Goal: Task Accomplishment & Management: Complete application form

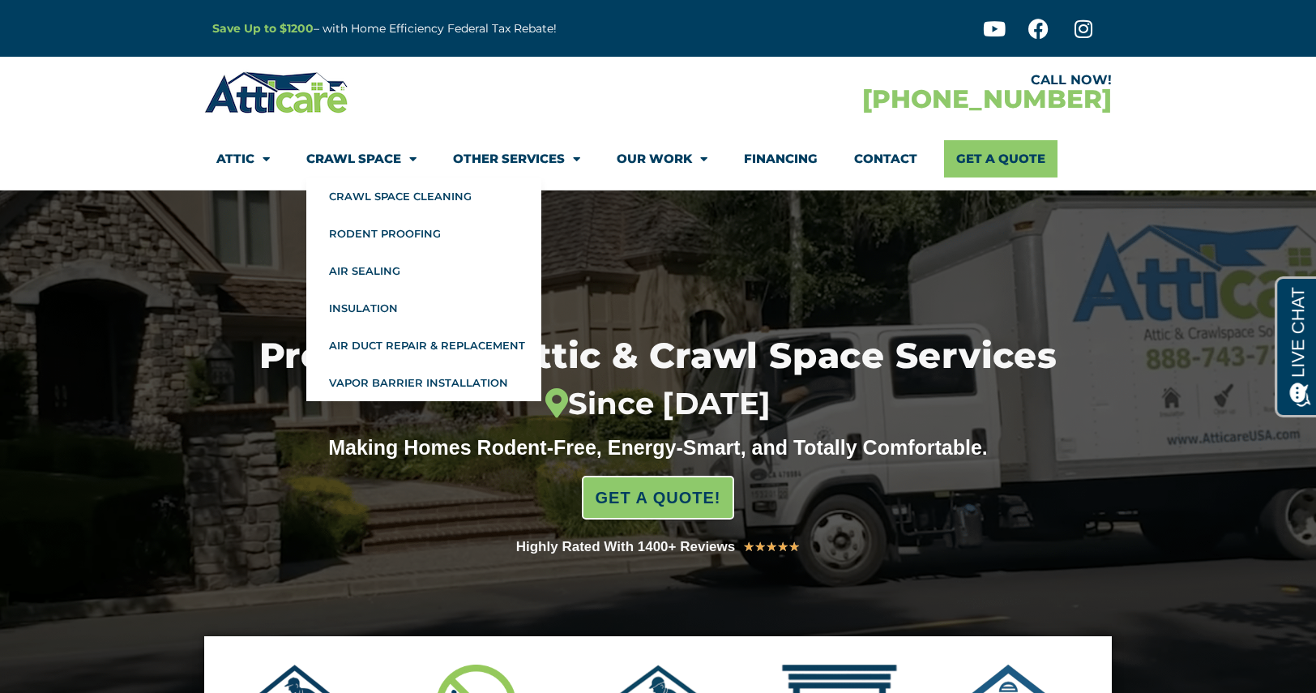
click at [402, 162] on span "Menu" at bounding box center [408, 159] width 15 height 28
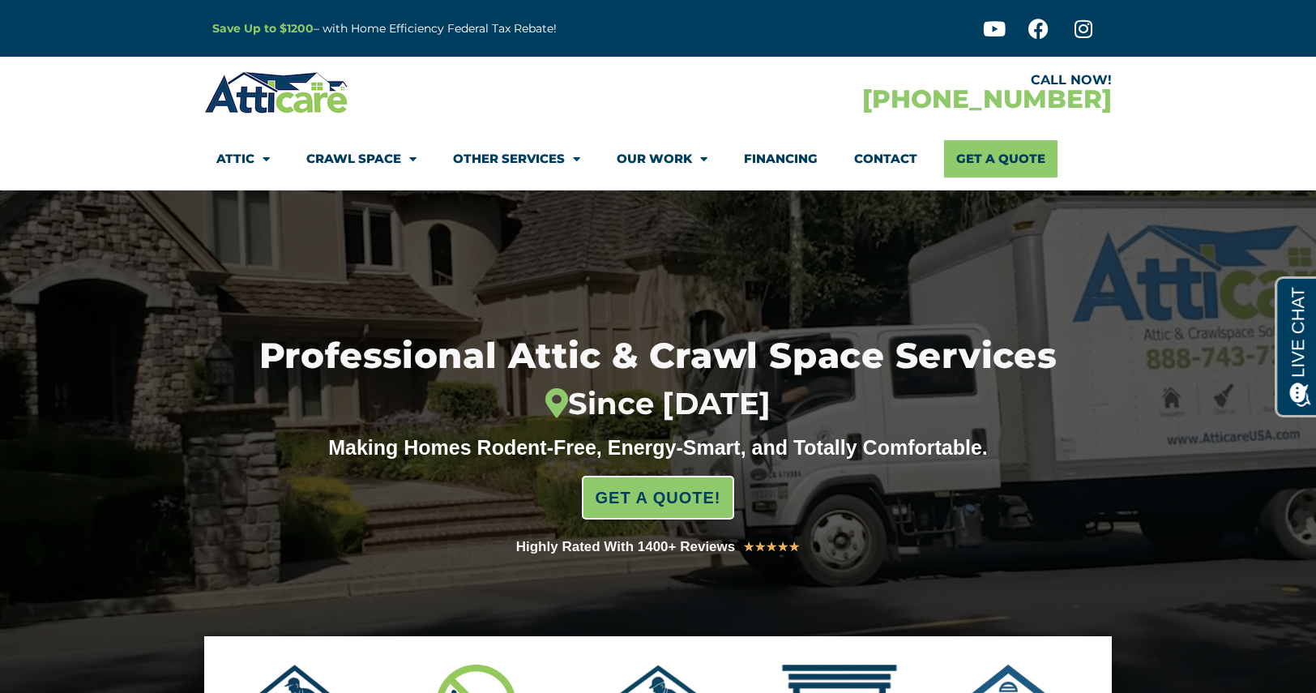
click at [402, 162] on span "Menu" at bounding box center [408, 159] width 15 height 28
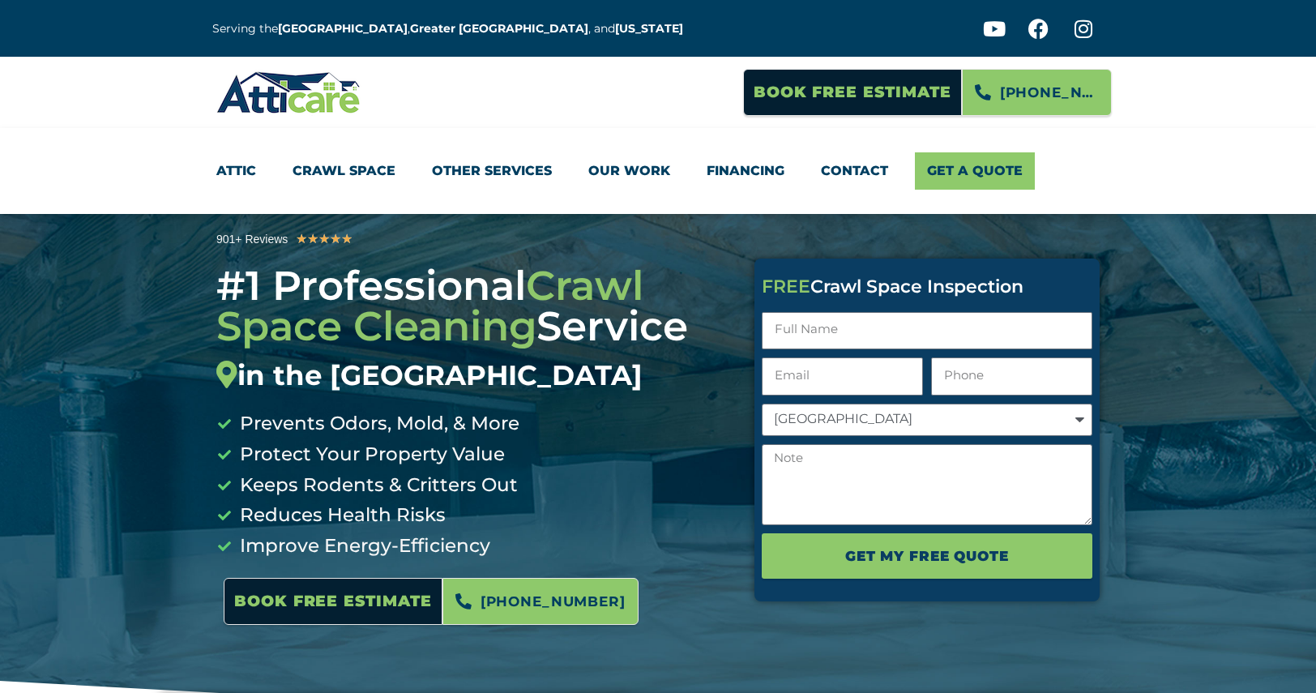
click at [390, 198] on div "Attic Attic Cleaning Rodent Proofing Air Sealing Insulation Whole House Fan Air…" at bounding box center [657, 171] width 907 height 62
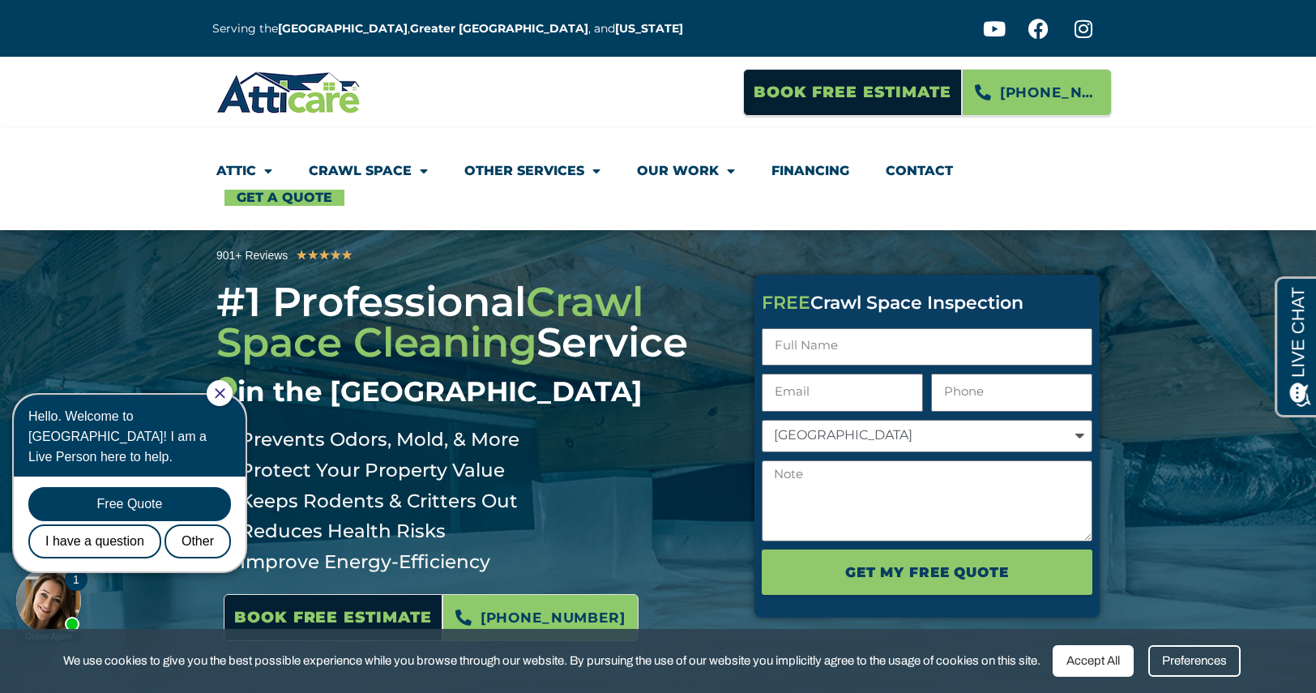
click at [225, 399] on div at bounding box center [220, 393] width 26 height 26
click at [225, 390] on icon "Close Chat" at bounding box center [220, 393] width 11 height 11
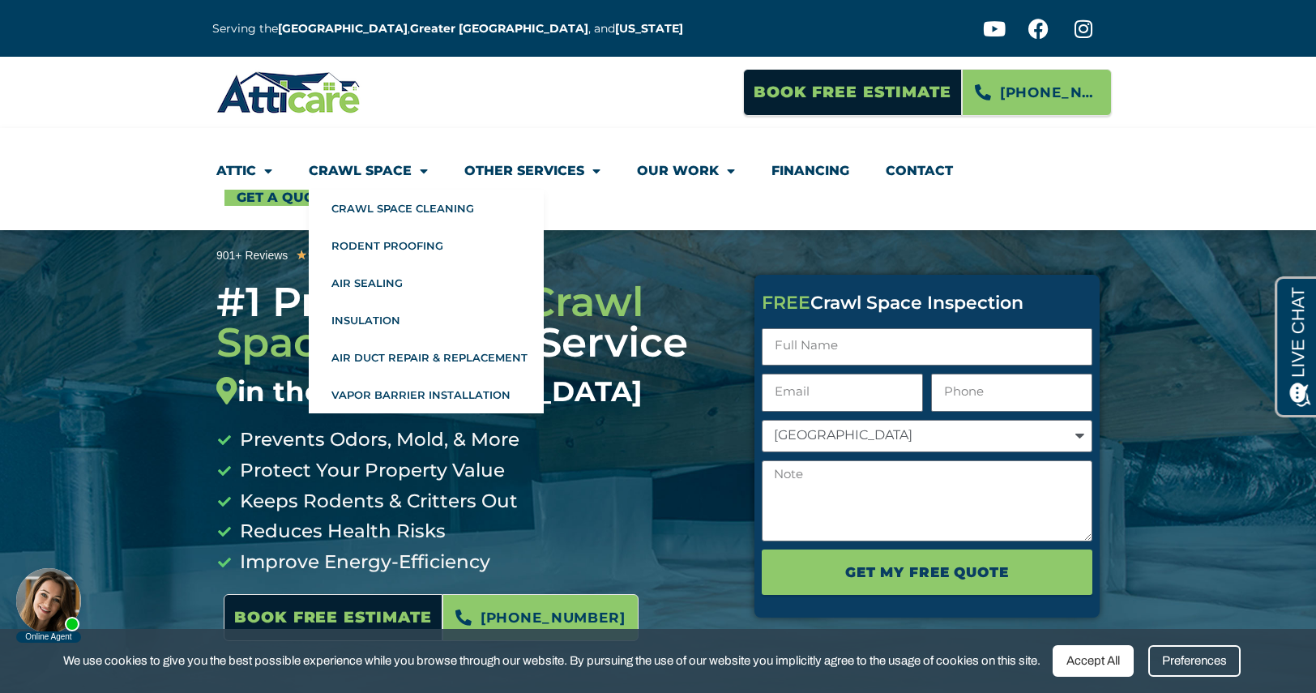
click at [381, 168] on link "Crawl Space" at bounding box center [368, 170] width 119 height 37
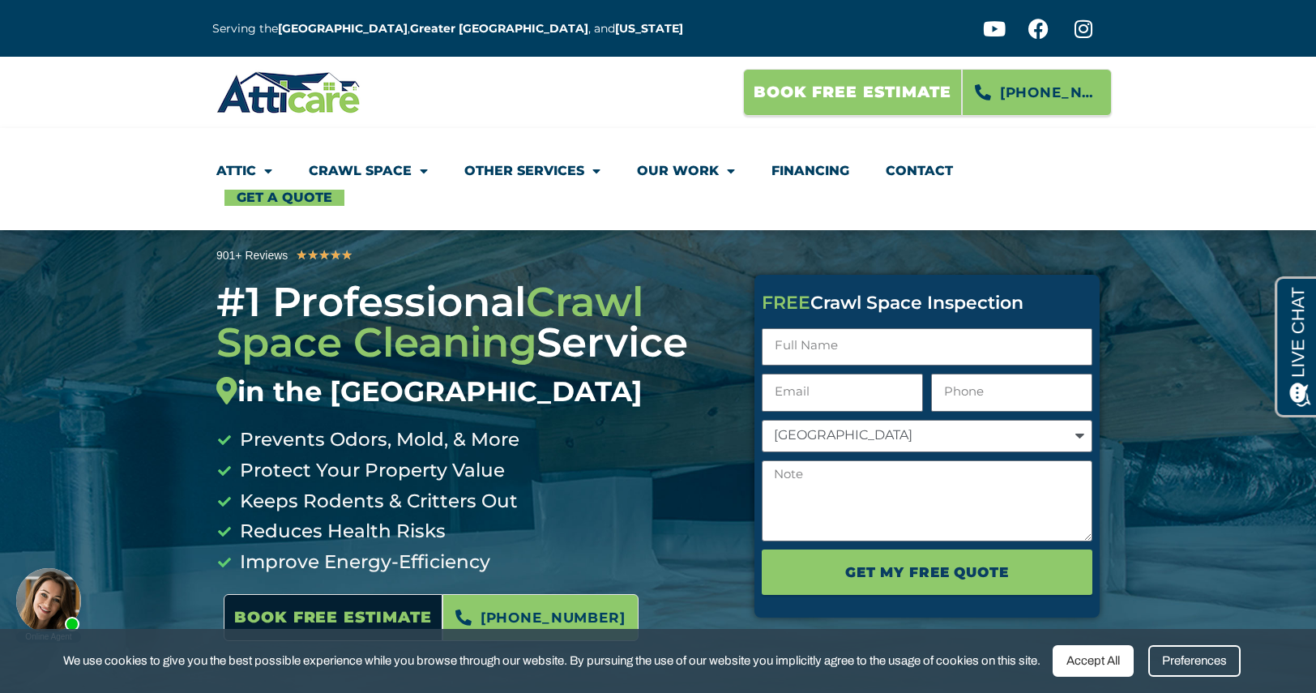
click at [791, 94] on span "Book Free Estimate" at bounding box center [852, 92] width 198 height 31
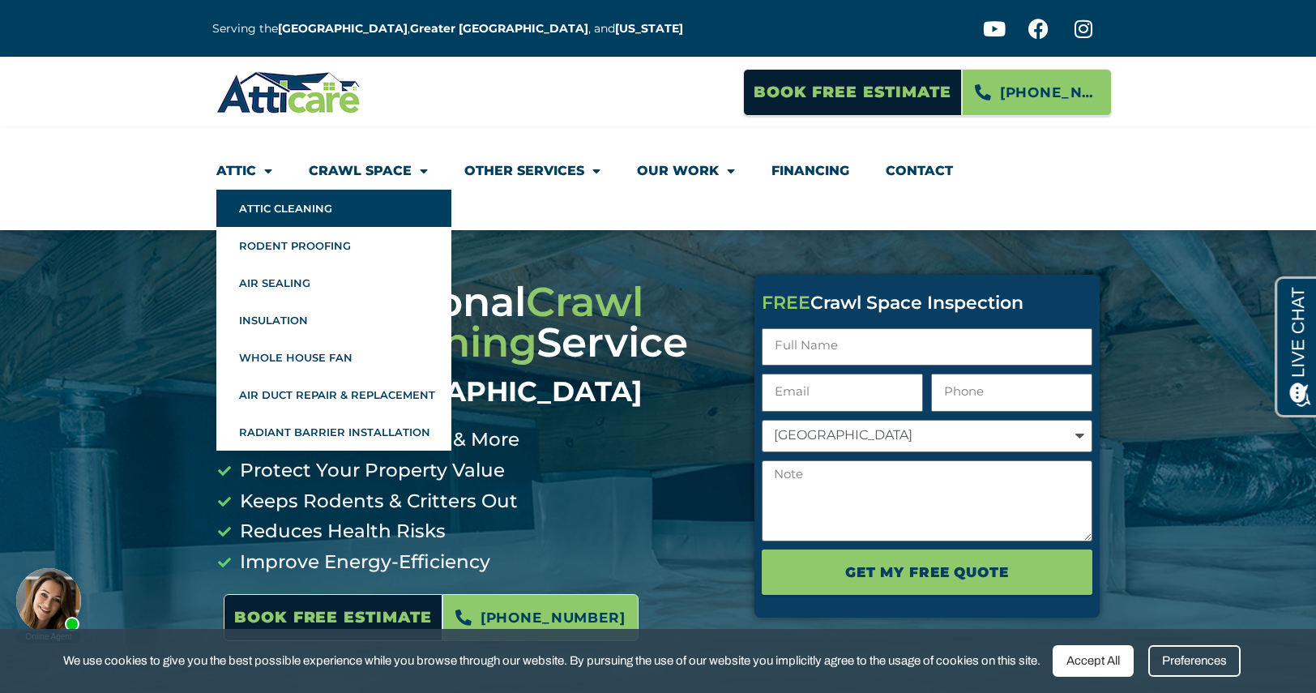
click at [267, 211] on link "Attic Cleaning" at bounding box center [333, 208] width 235 height 37
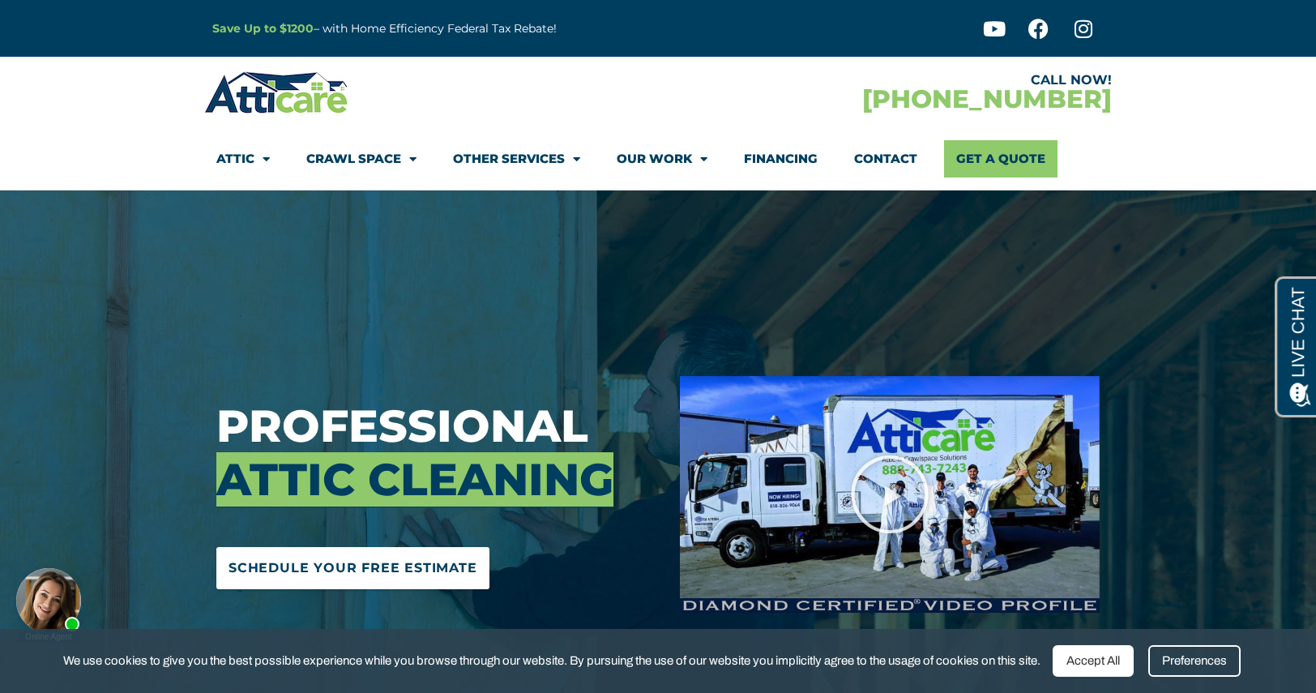
click at [431, 569] on span "Schedule Your Free Estimate" at bounding box center [352, 568] width 249 height 26
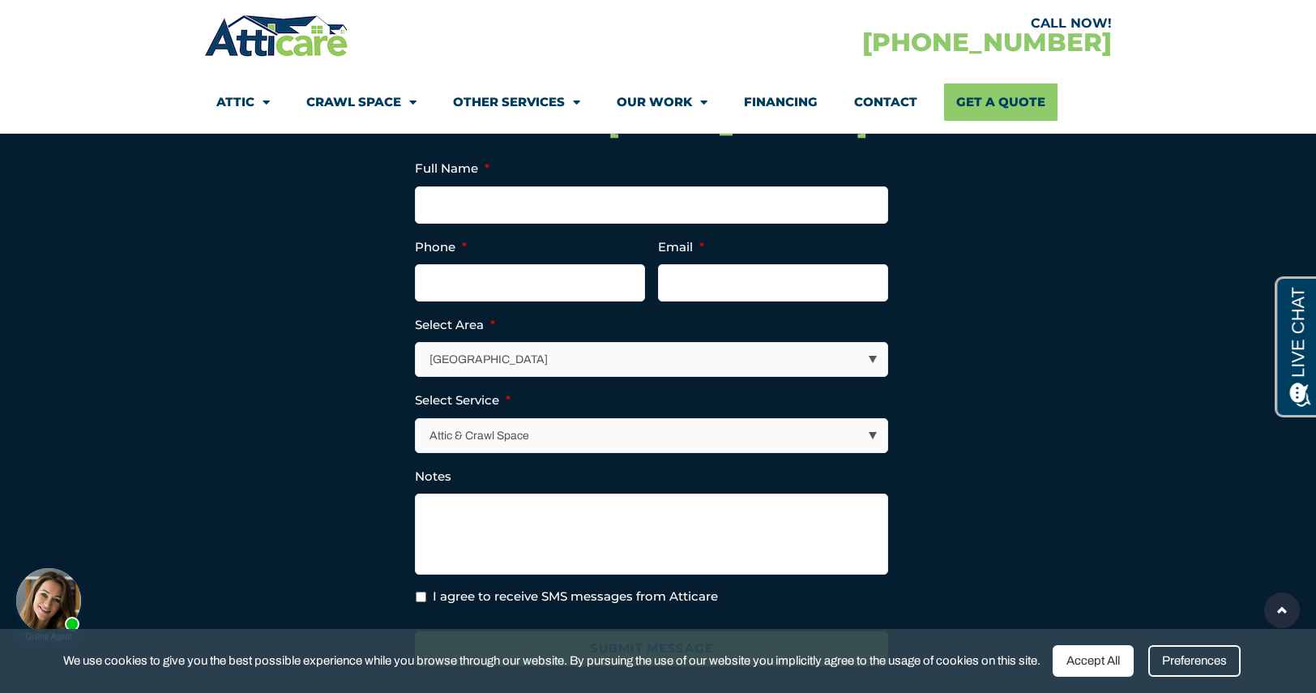
scroll to position [5818, 0]
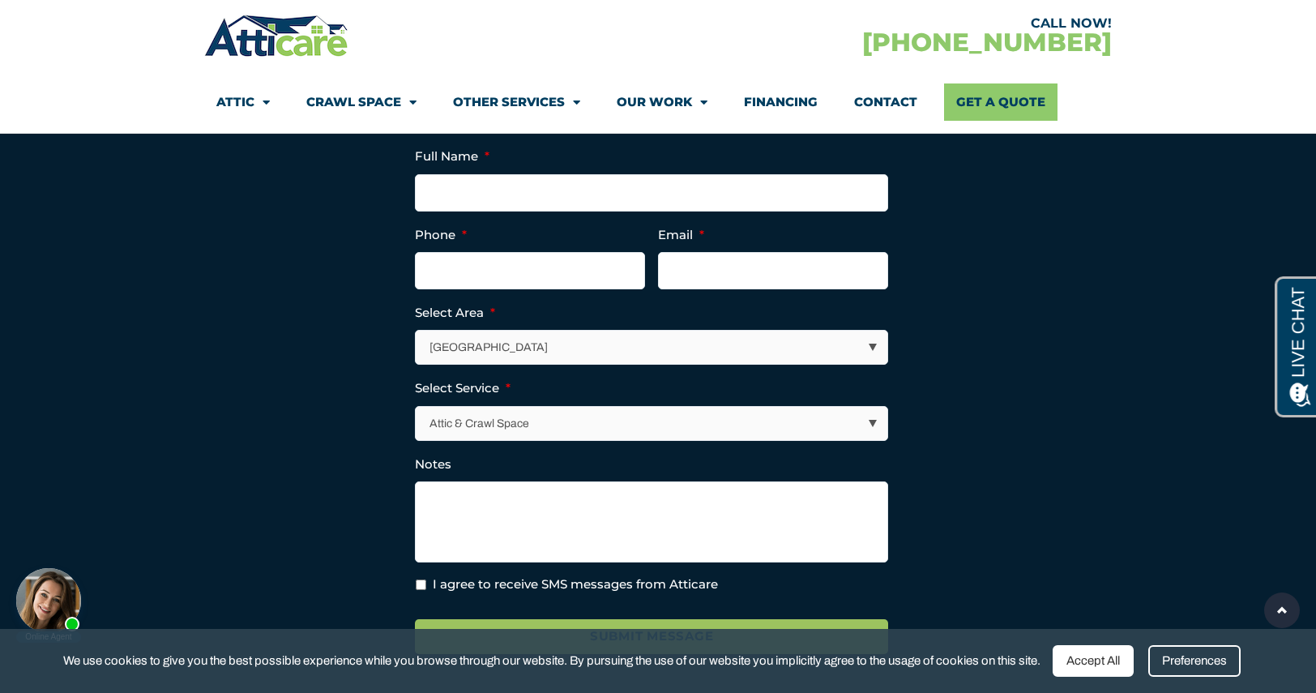
click at [761, 364] on select "Los Angeles Area San Francisco Bay Area New Jersey / New York Area Other Areas" at bounding box center [651, 347] width 471 height 33
select select "[GEOGRAPHIC_DATA]"
click at [416, 357] on select "Los Angeles Area San Francisco Bay Area New Jersey / New York Area Other Areas" at bounding box center [651, 347] width 471 height 33
click at [622, 440] on select "Attic & Crawl Space Insulation Roofing Solar Energy Other Services" at bounding box center [651, 423] width 471 height 33
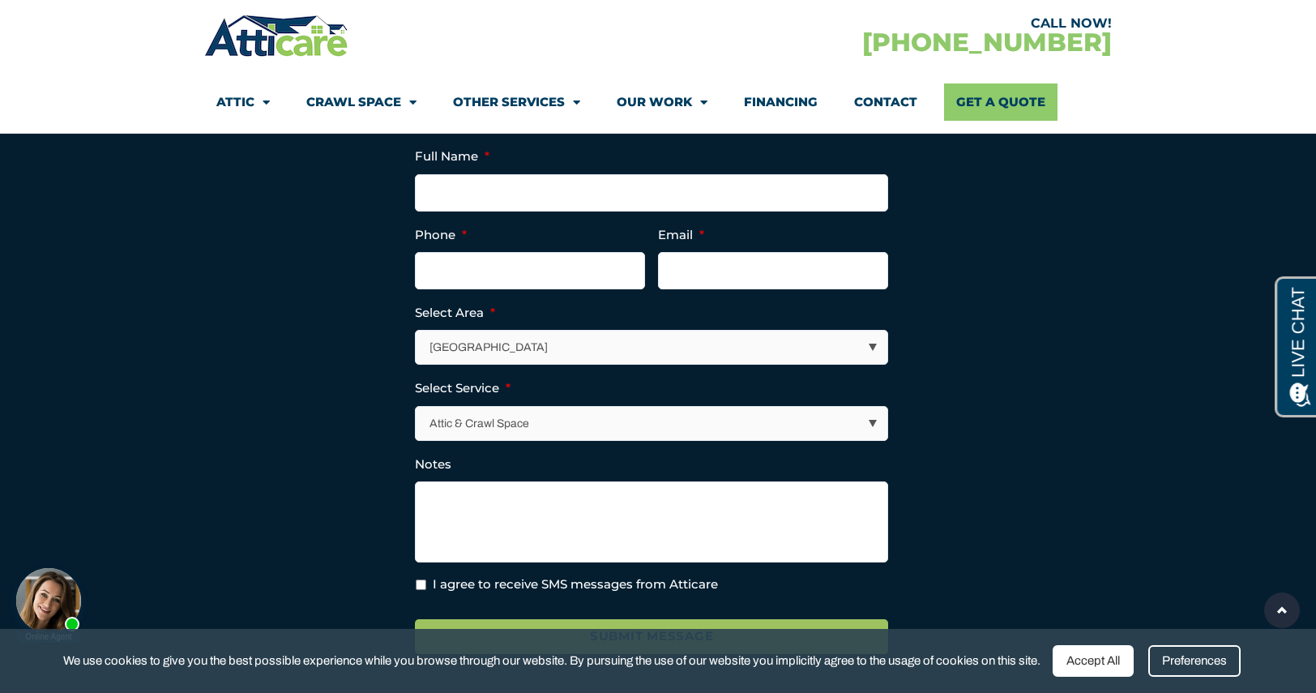
click at [622, 440] on select "Attic & Crawl Space Insulation Roofing Solar Energy Other Services" at bounding box center [651, 423] width 471 height 33
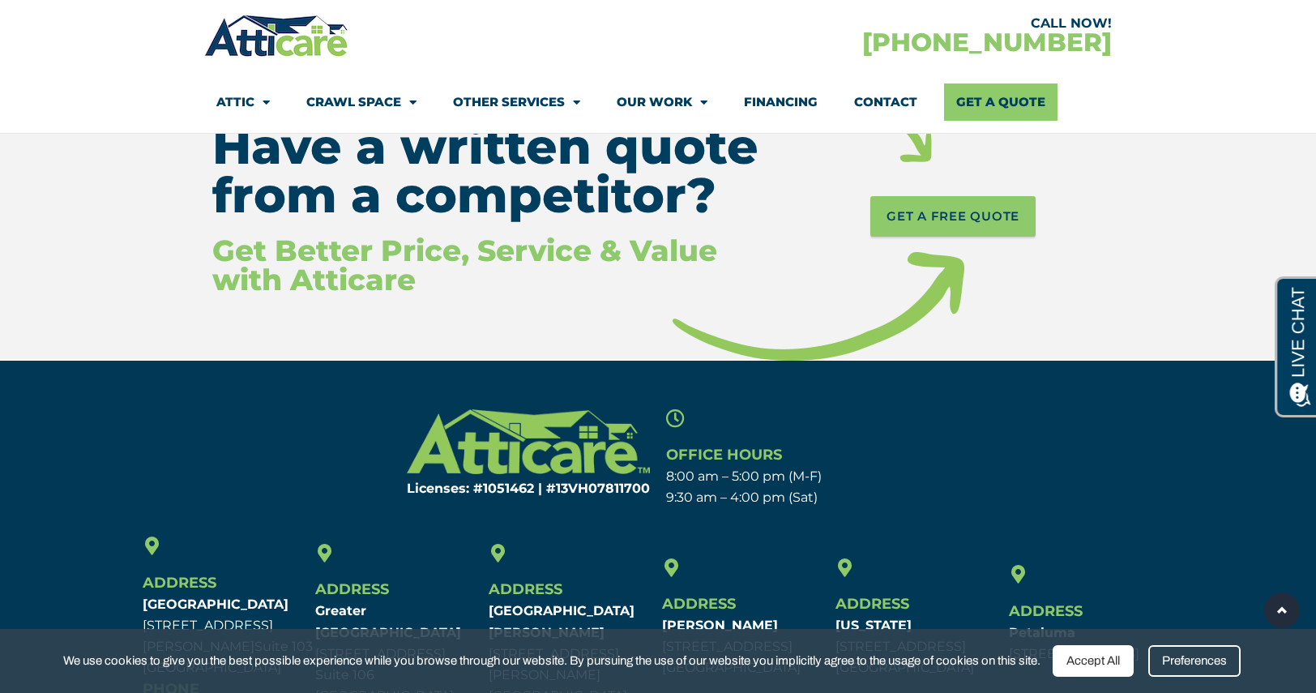
scroll to position [0, 0]
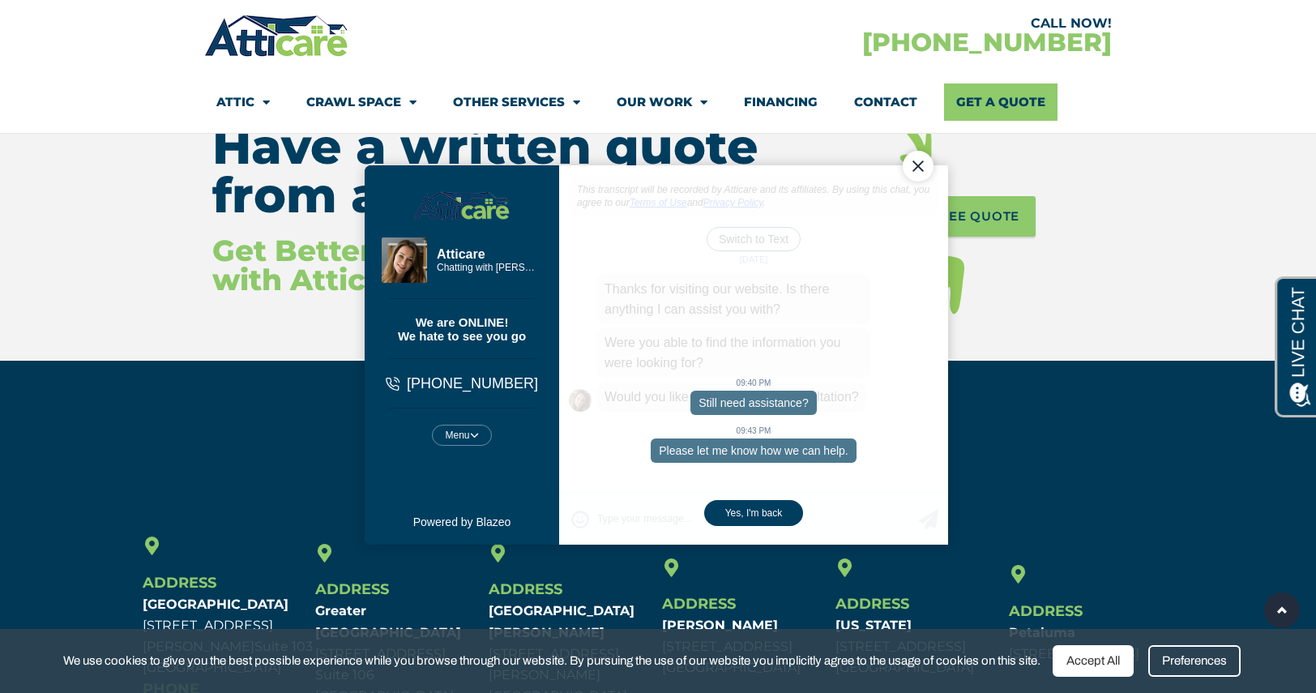
click at [914, 168] on div "Close Chat" at bounding box center [917, 165] width 31 height 31
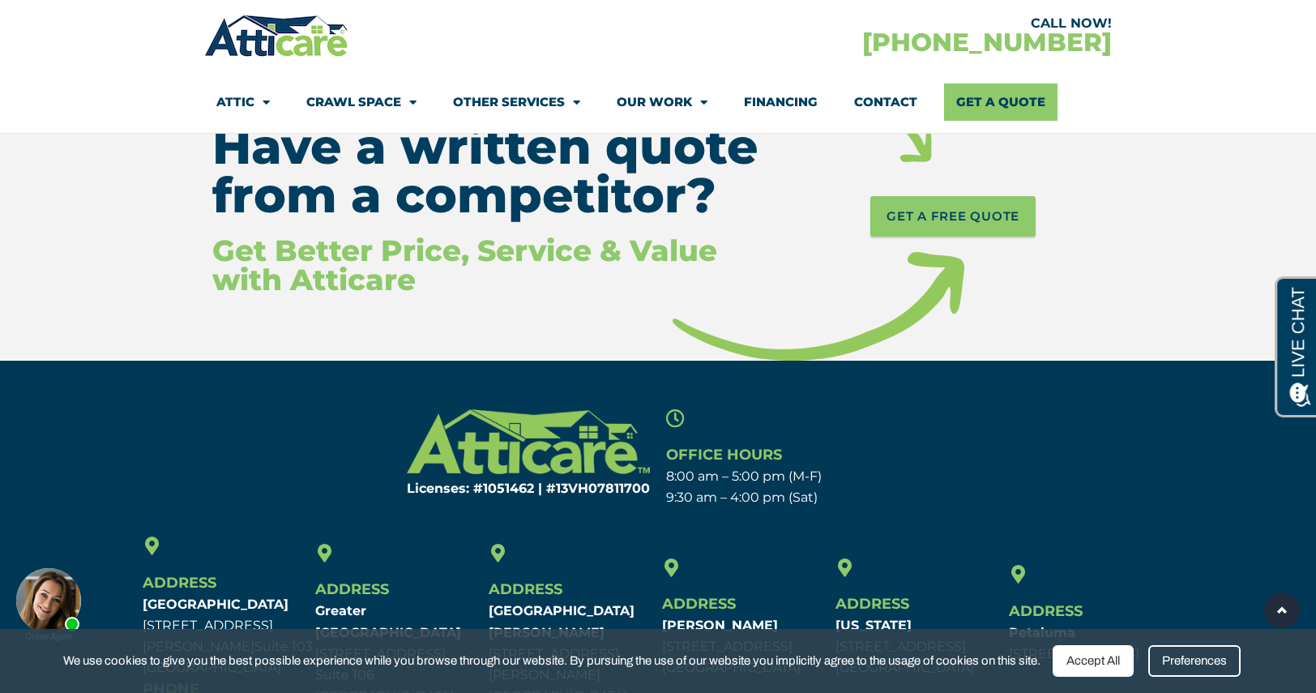
click at [960, 504] on div "Office Hours 8:00 am – 5:00 pm (M-F) 9:30 am – 4:00 pm (Sat)" at bounding box center [811, 459] width 307 height 116
drag, startPoint x: 1320, startPoint y: 638, endPoint x: 347, endPoint y: 424, distance: 996.9
click at [347, 424] on section "Licenses: #1051462 | #13VH078117​00 Office Hours 8:00 am – 5:00 pm (M-F) 9:30 a…" at bounding box center [658, 584] width 1316 height 449
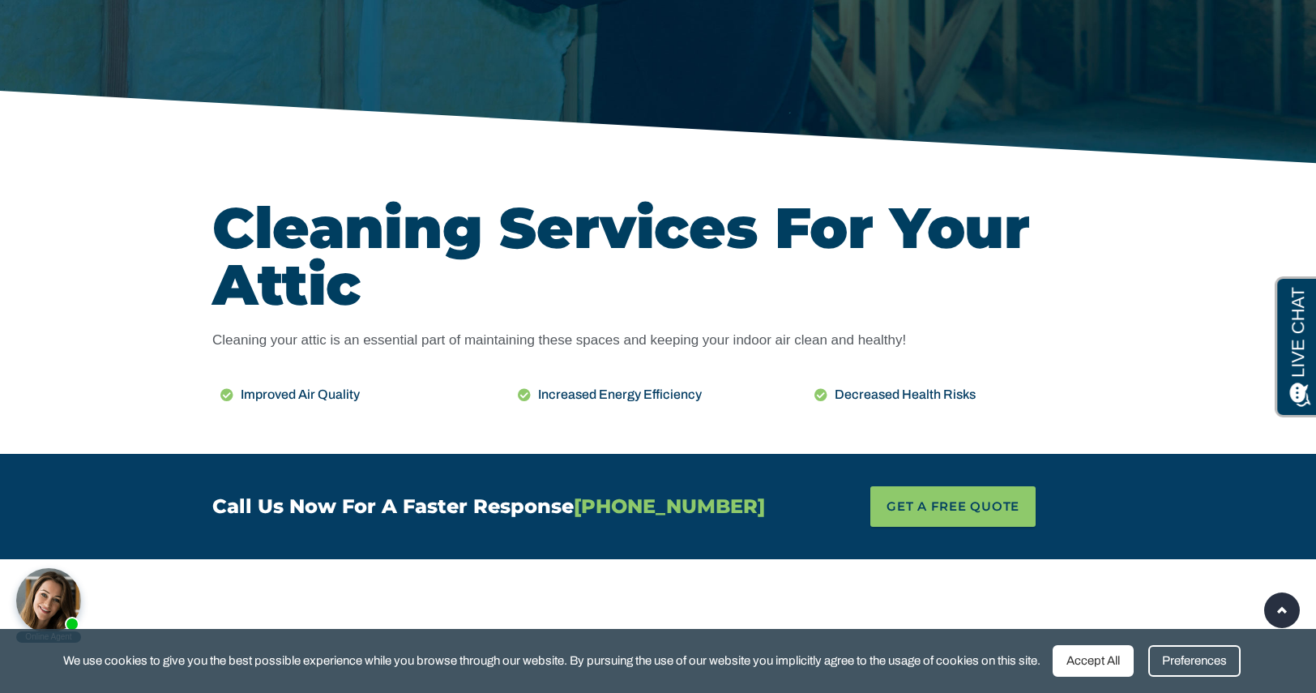
scroll to position [24, 0]
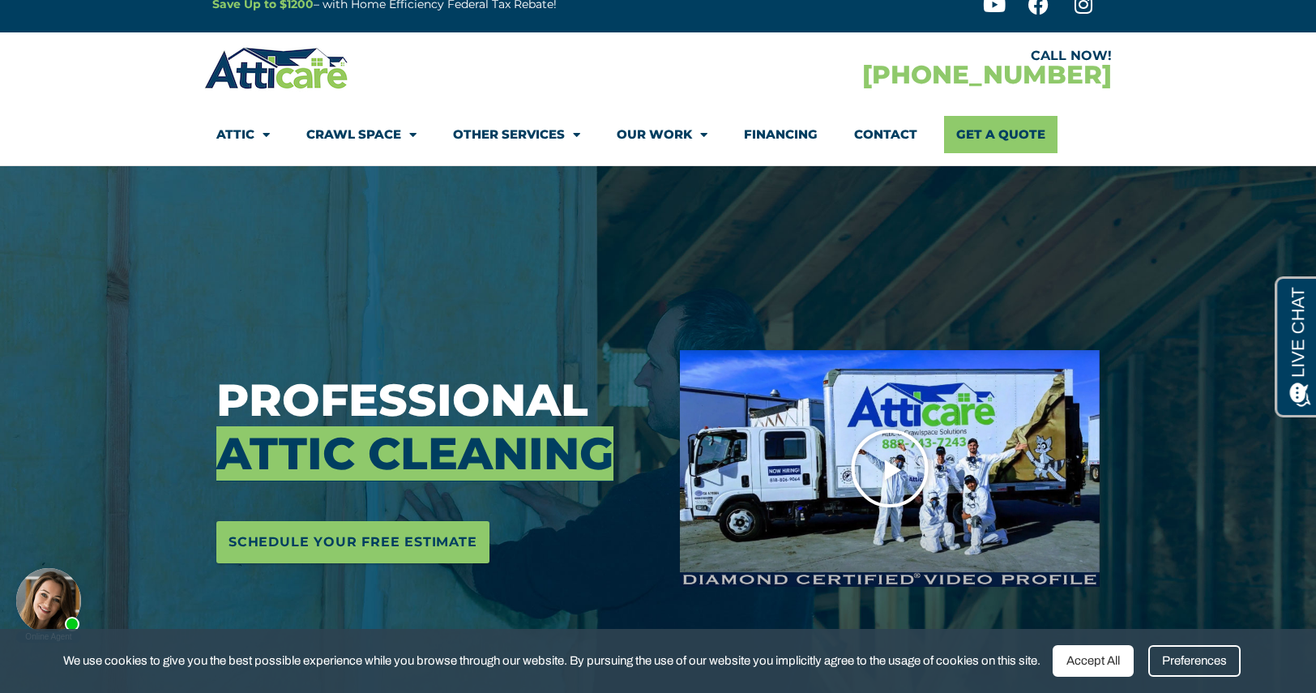
click at [902, 472] on icon "Play Video" at bounding box center [889, 468] width 81 height 81
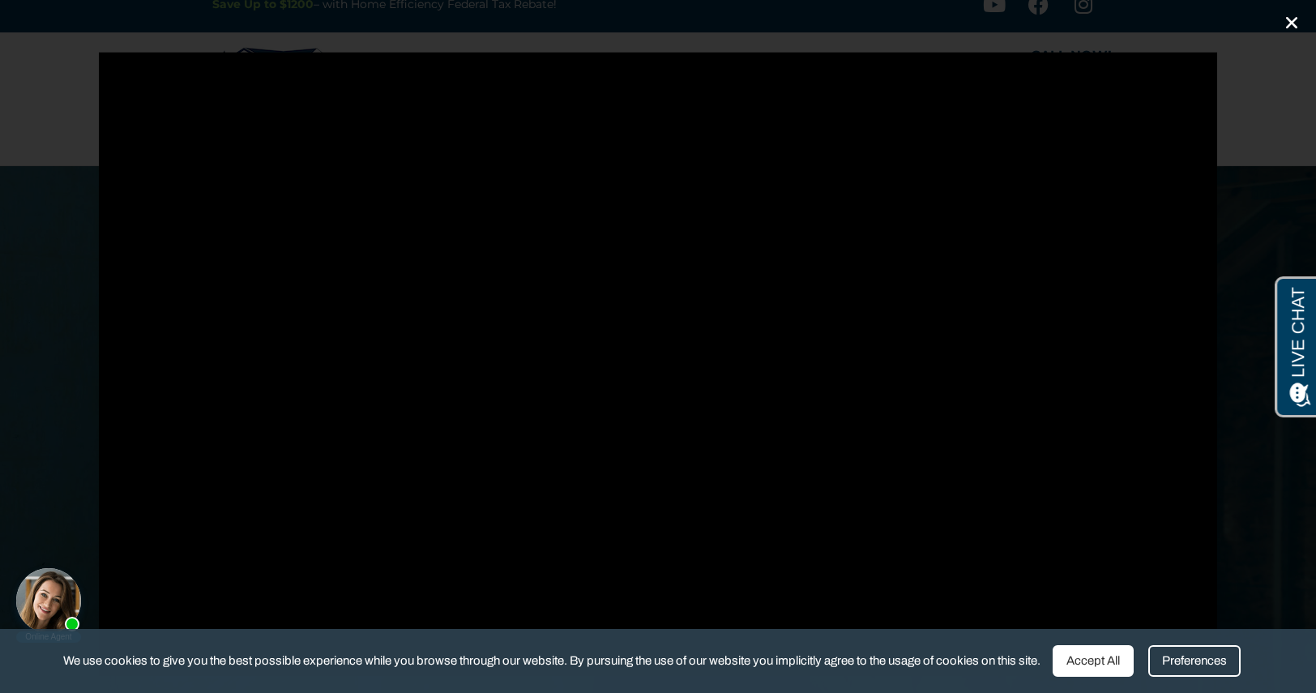
click at [1293, 18] on icon "Close (Esc)" at bounding box center [1291, 23] width 16 height 16
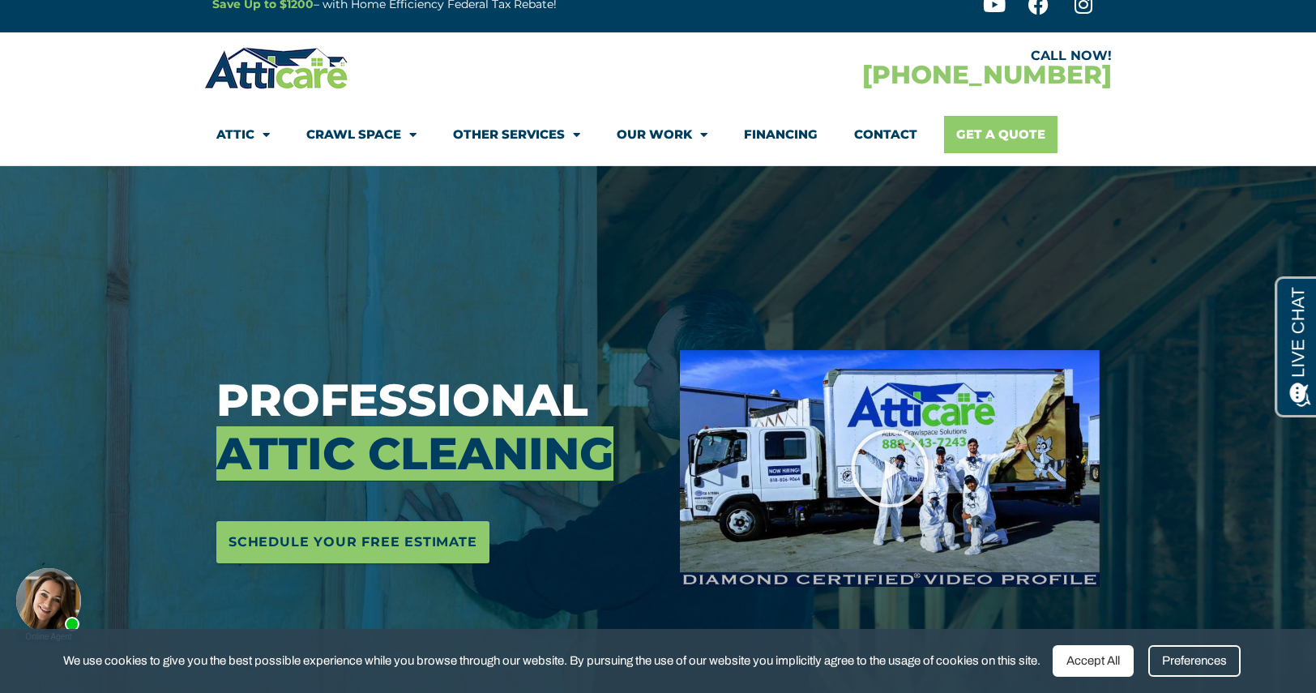
click at [1009, 130] on link "Get A Quote" at bounding box center [1000, 134] width 113 height 37
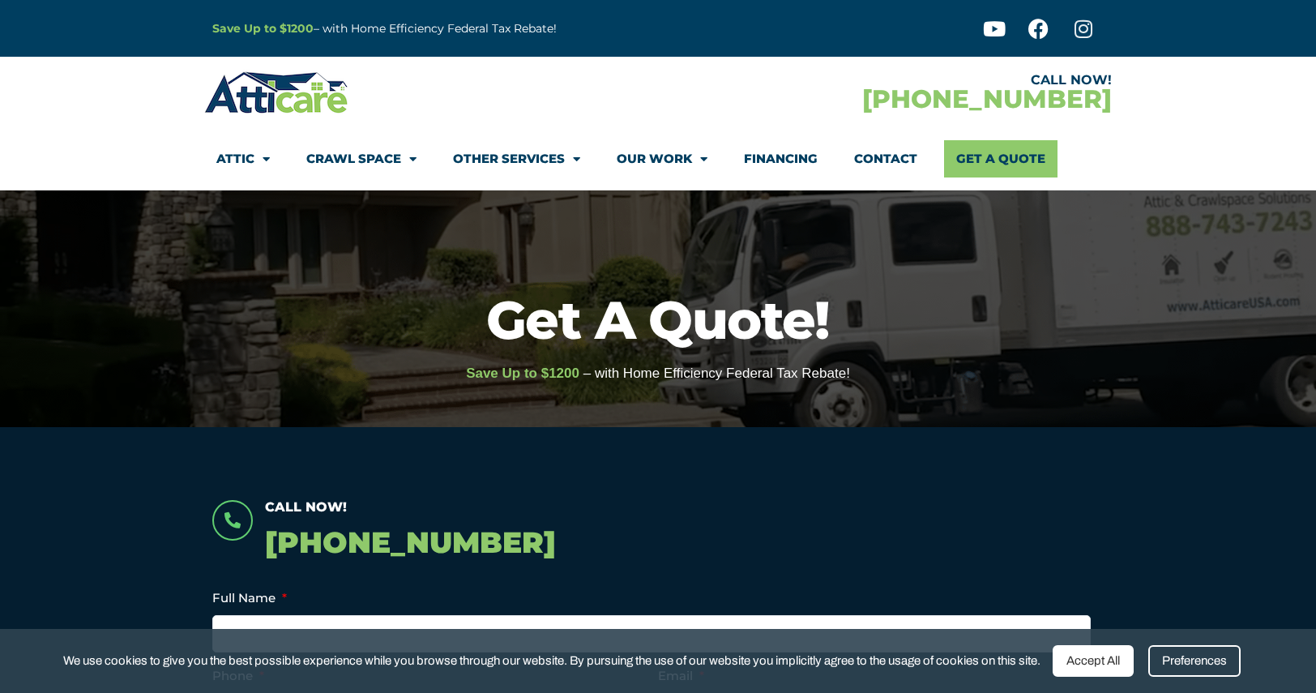
click at [1080, 28] on icon at bounding box center [1083, 29] width 20 height 20
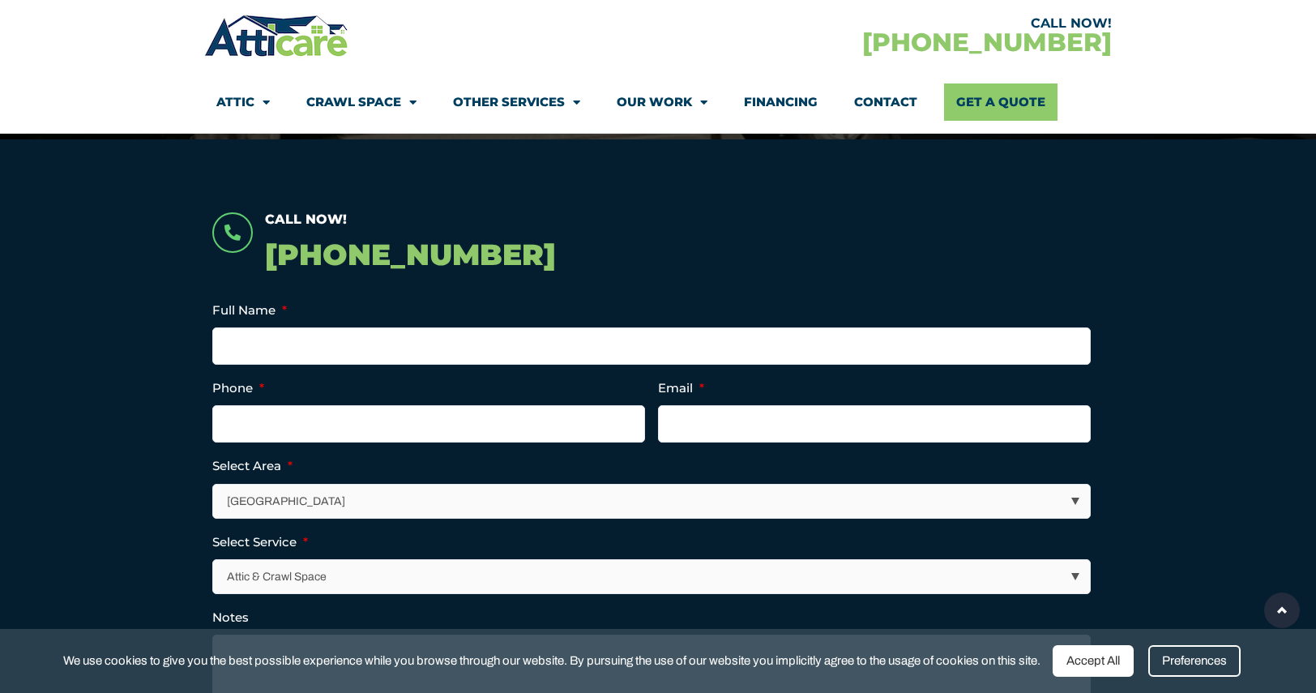
scroll to position [292, 0]
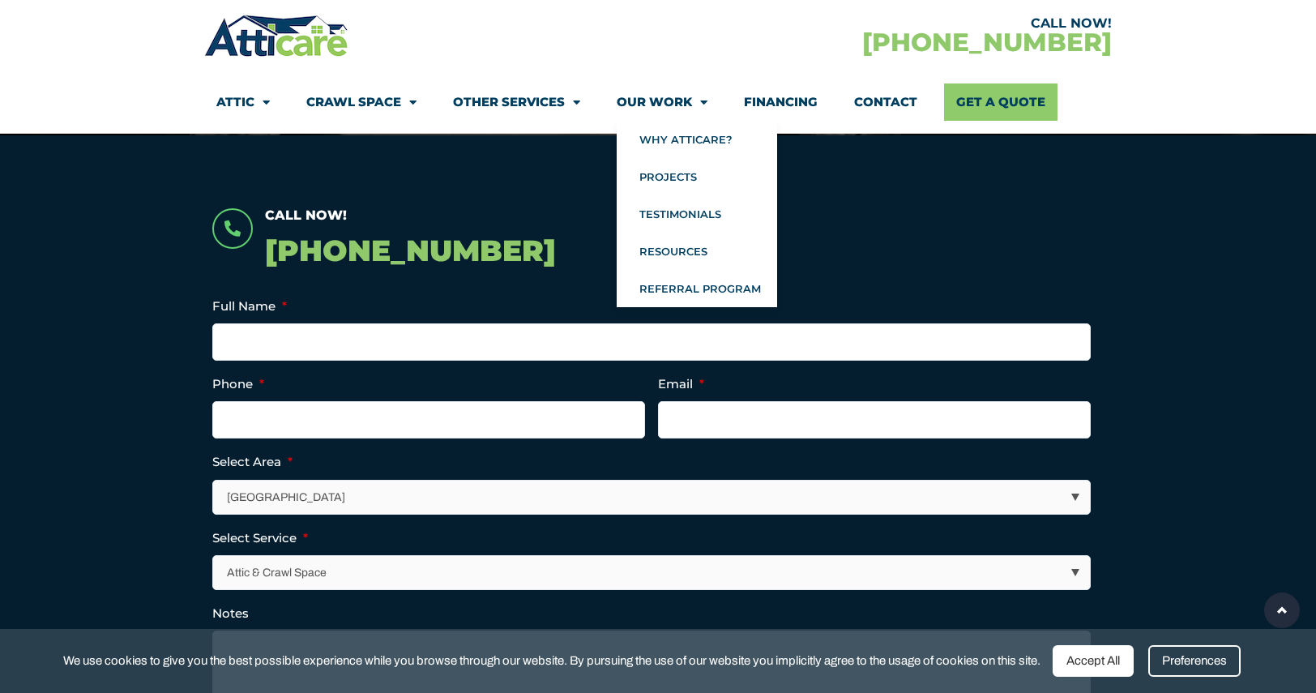
click at [667, 99] on link "Our Work" at bounding box center [661, 101] width 91 height 37
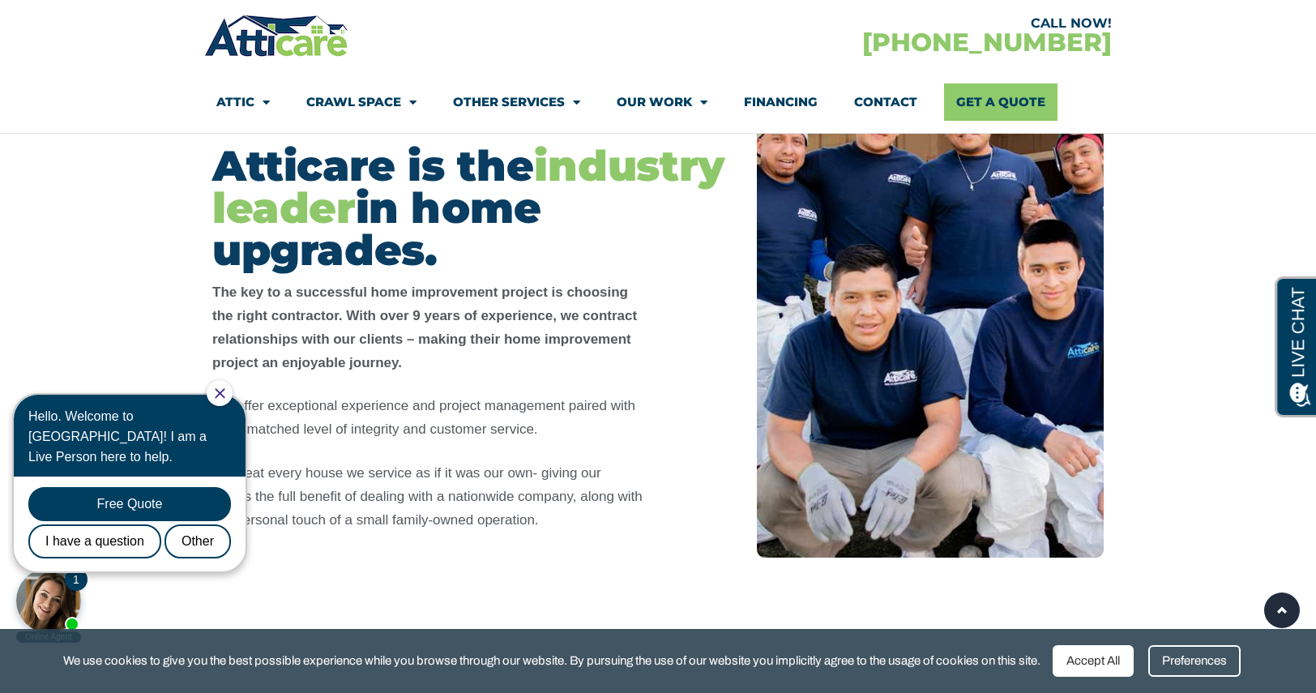
scroll to position [406, 0]
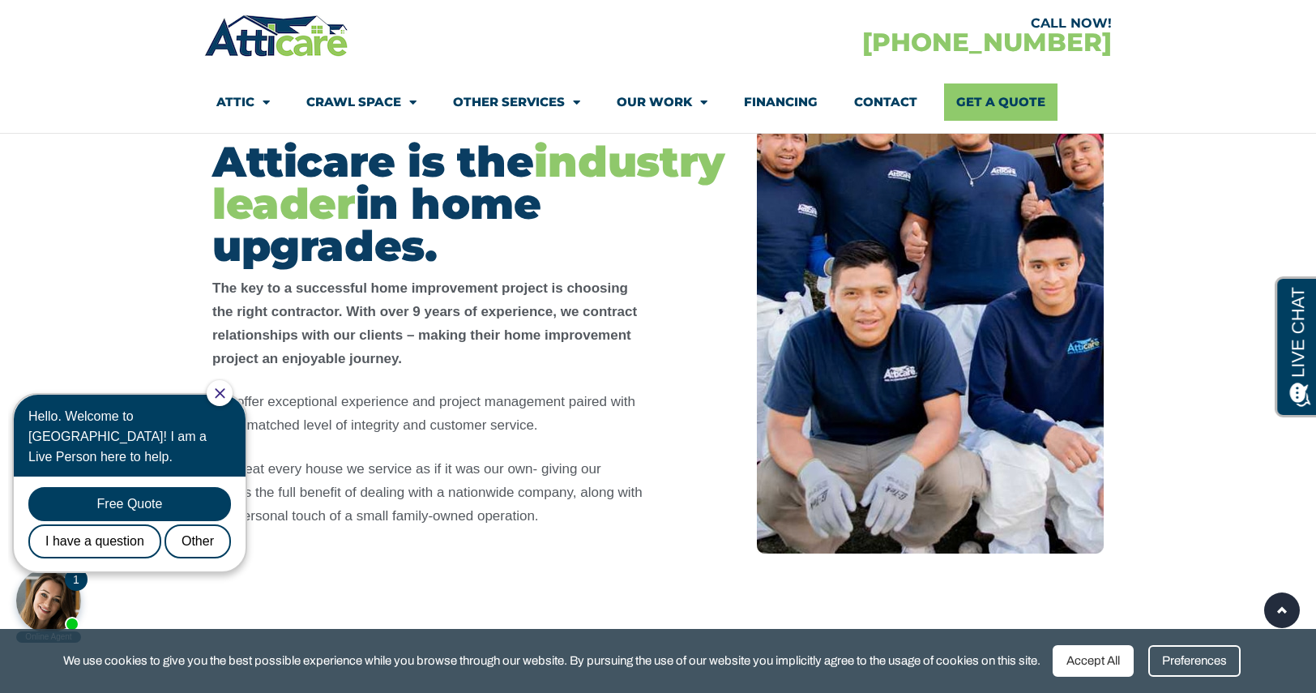
click at [225, 388] on icon "Close Chat" at bounding box center [220, 393] width 11 height 11
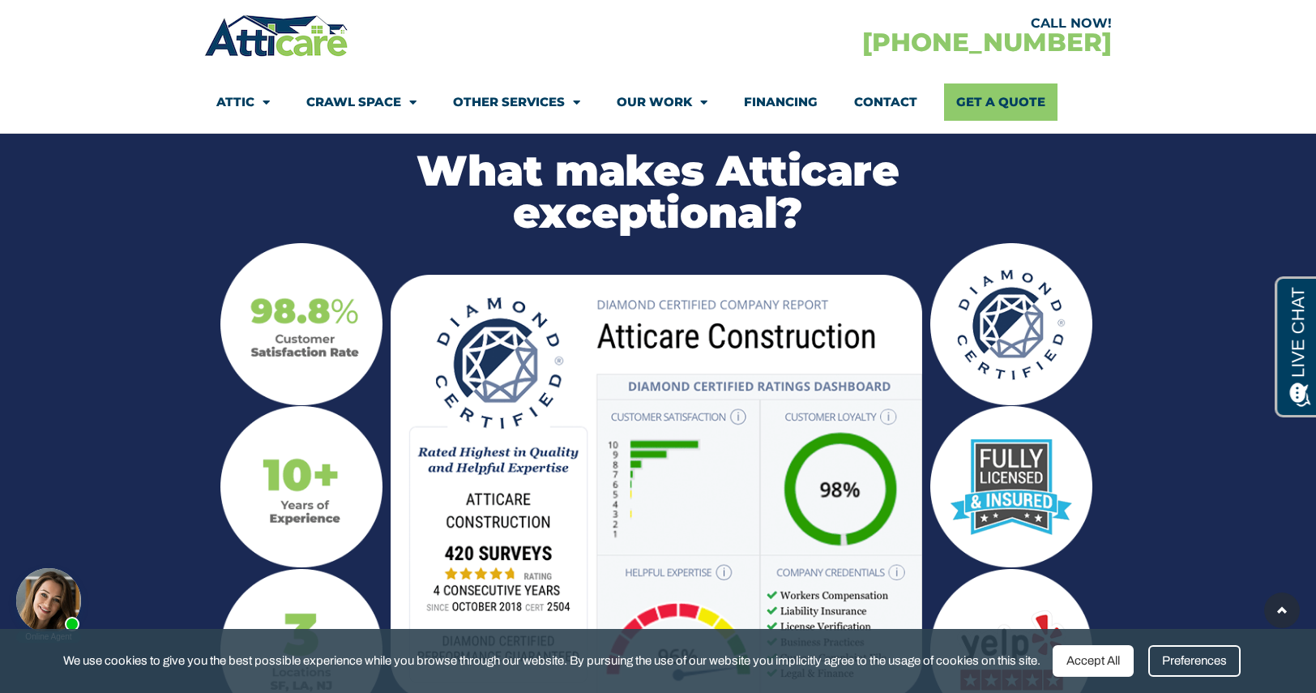
scroll to position [1666, 0]
